Goal: Communication & Community: Ask a question

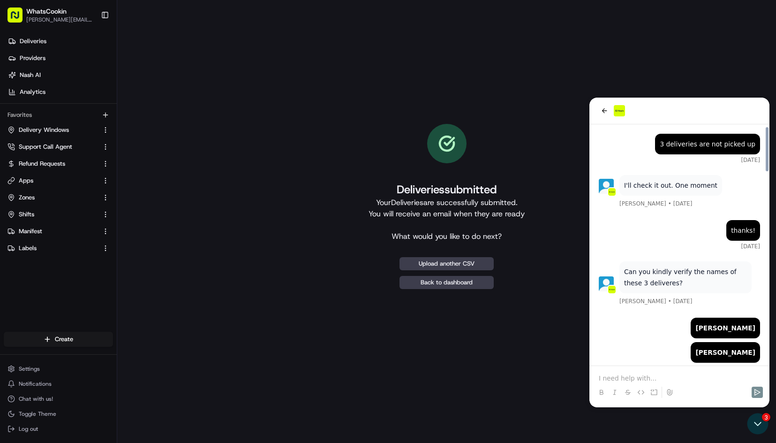
scroll to position [1045, 0]
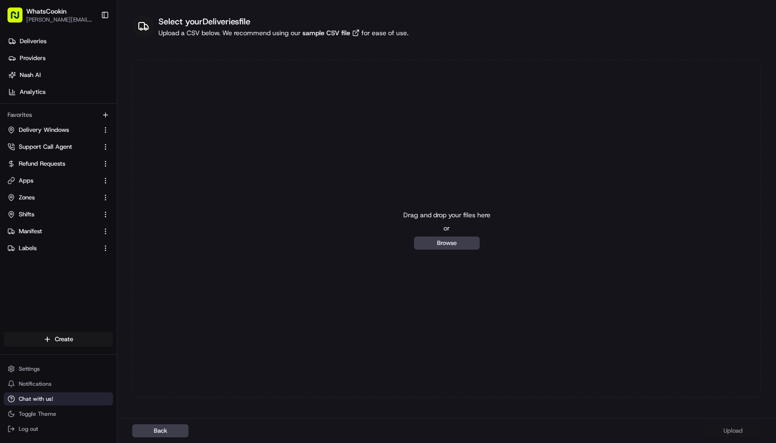
click at [41, 394] on button "Chat with us!" at bounding box center [58, 398] width 109 height 13
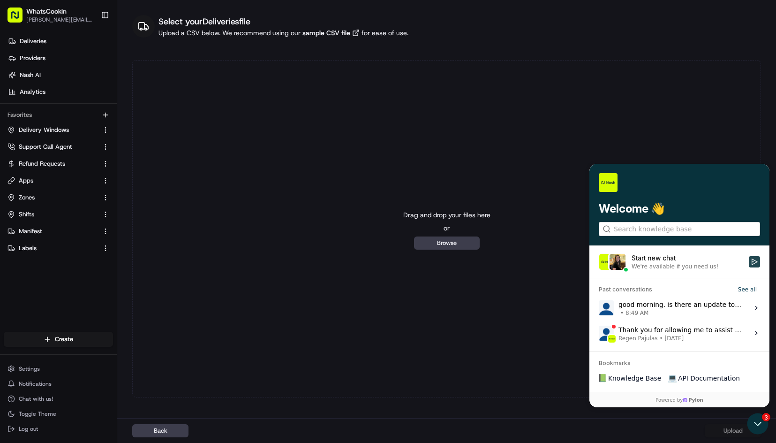
click at [757, 265] on button "Start new chat We're available if you need us!" at bounding box center [754, 261] width 11 height 11
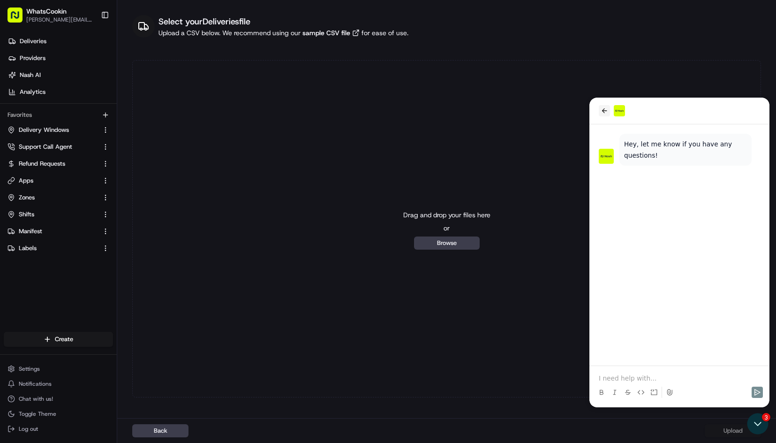
click at [603, 113] on icon "back" at bounding box center [605, 111] width 8 height 8
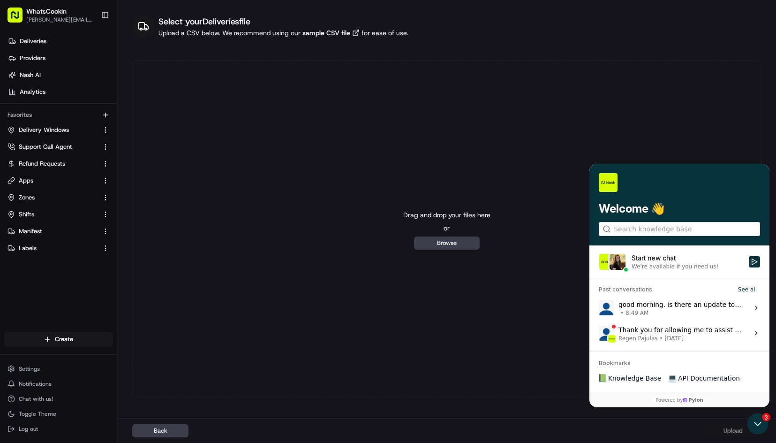
click at [698, 314] on span "• 8:49 AM" at bounding box center [681, 313] width 125 height 8
click at [599, 308] on button "View issue" at bounding box center [598, 308] width 0 height 0
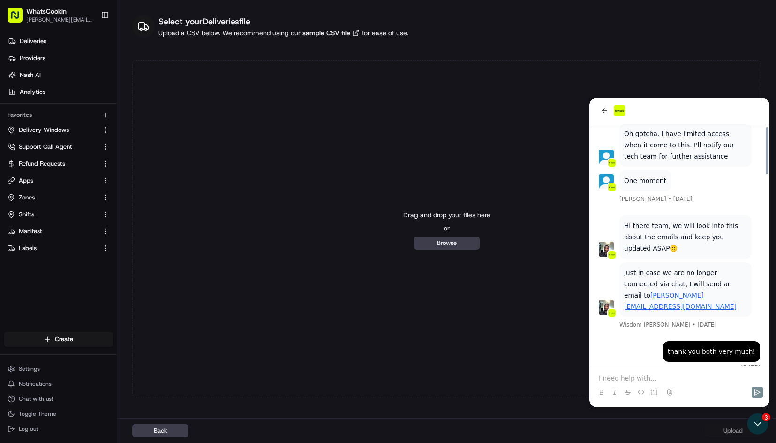
scroll to position [1045, 0]
drag, startPoint x: 650, startPoint y: 324, endPoint x: 743, endPoint y: 333, distance: 92.9
click at [743, 387] on div "good morning. is there an update to the 'delivery booked' emails?" at bounding box center [702, 404] width 105 height 34
click at [707, 387] on div "good morning. is there an update to the 'delivery booked' emails?" at bounding box center [702, 404] width 105 height 34
drag, startPoint x: 695, startPoint y: 326, endPoint x: 763, endPoint y: 339, distance: 68.3
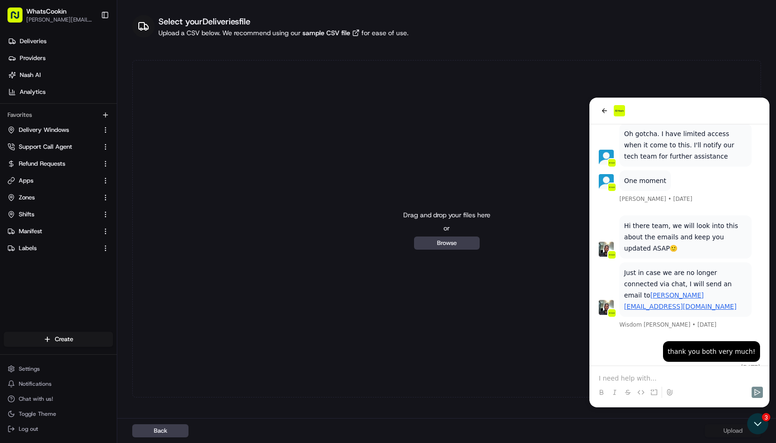
copy div "s there an update to the 'delivery booked' emails?"
click at [602, 107] on icon "back" at bounding box center [605, 111] width 8 height 8
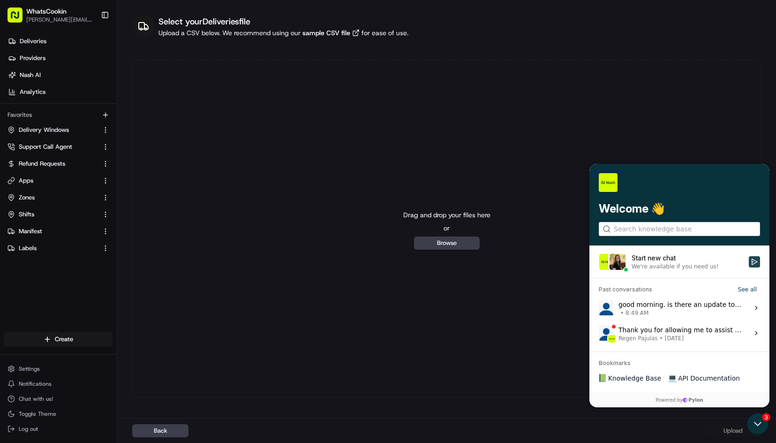
click at [750, 261] on button "Start new chat We're available if you need us!" at bounding box center [754, 261] width 11 height 11
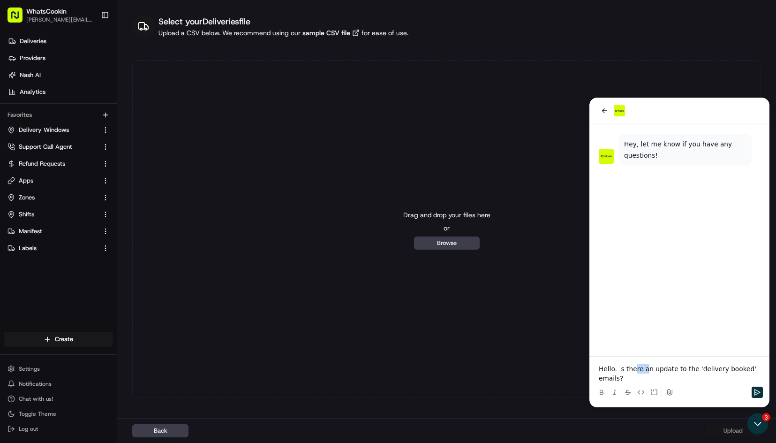
drag, startPoint x: 644, startPoint y: 377, endPoint x: 629, endPoint y: 378, distance: 15.5
click at [629, 378] on p "Hello. s there an update to the 'delivery booked' emails?" at bounding box center [679, 373] width 161 height 19
click at [619, 377] on p "Hello. s there an update to the 'delivery booked' emails?" at bounding box center [679, 373] width 161 height 19
click at [692, 380] on p "Hello. Is there an update to the previously reported issue of 'delivery booked'…" at bounding box center [679, 373] width 161 height 19
click at [740, 382] on p "Hello. Is there an update to the previously reported issue of 'delivery booked'…" at bounding box center [679, 369] width 161 height 28
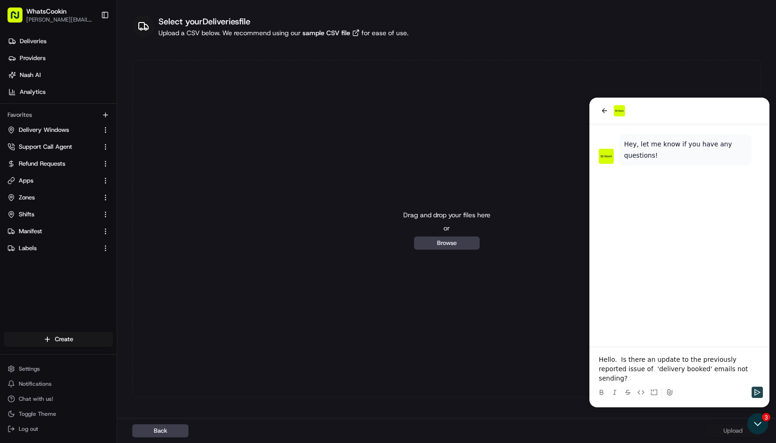
click at [757, 395] on icon "Send" at bounding box center [758, 392] width 8 height 8
